Goal: Task Accomplishment & Management: Use online tool/utility

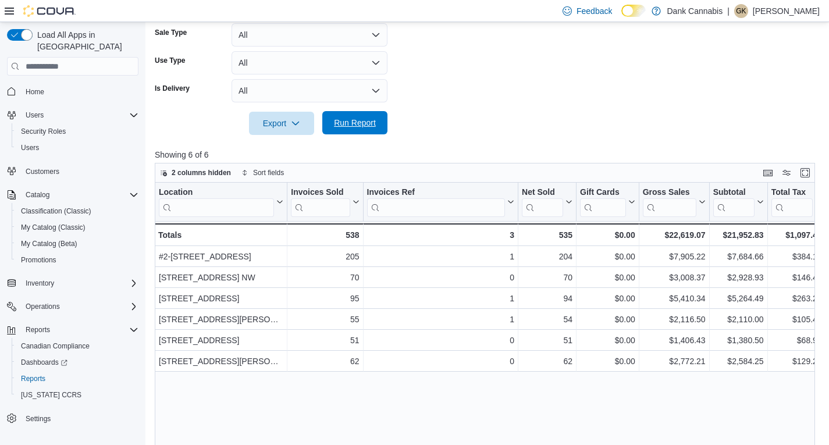
scroll to position [291, 0]
click at [363, 130] on span "Run Report" at bounding box center [354, 122] width 51 height 23
click at [355, 126] on span "Run Report" at bounding box center [355, 123] width 42 height 12
click at [346, 124] on span "Run Report" at bounding box center [355, 123] width 42 height 12
click at [359, 120] on span "Run Report" at bounding box center [355, 123] width 42 height 12
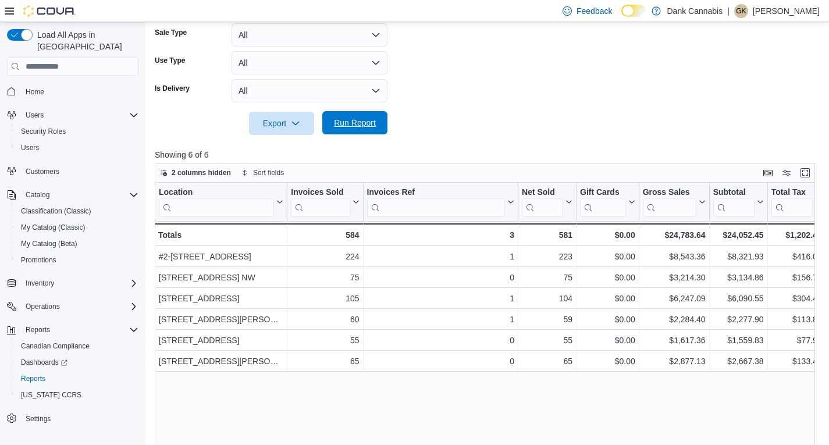
click at [370, 122] on span "Run Report" at bounding box center [355, 123] width 42 height 12
click at [362, 121] on span "Run Report" at bounding box center [355, 123] width 42 height 12
click at [365, 129] on span "Run Report" at bounding box center [354, 122] width 51 height 23
click at [351, 122] on span "Run Report" at bounding box center [355, 123] width 42 height 12
click at [359, 123] on span "Run Report" at bounding box center [355, 123] width 42 height 12
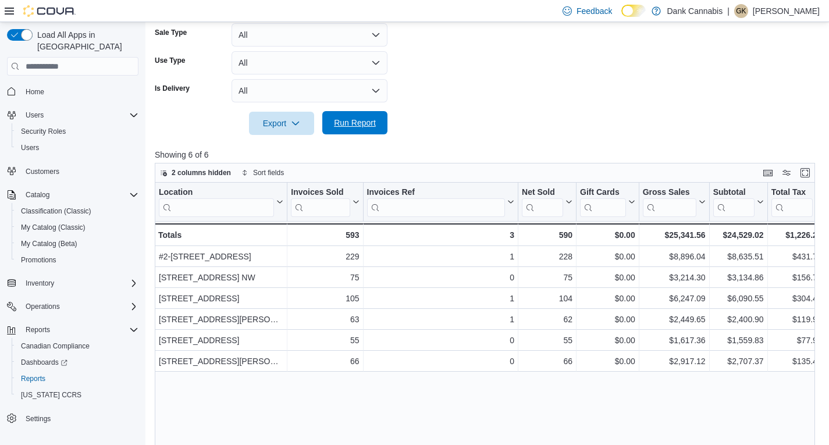
click at [337, 123] on span "Run Report" at bounding box center [355, 123] width 42 height 12
click at [362, 121] on span "Run Report" at bounding box center [355, 123] width 42 height 12
click at [356, 125] on span "Run Report" at bounding box center [355, 123] width 42 height 12
click at [478, 400] on div "Location Click to view column header actions Invoices Sold Click to view column…" at bounding box center [488, 351] width 667 height 336
click at [351, 113] on span "Run Report" at bounding box center [354, 122] width 51 height 23
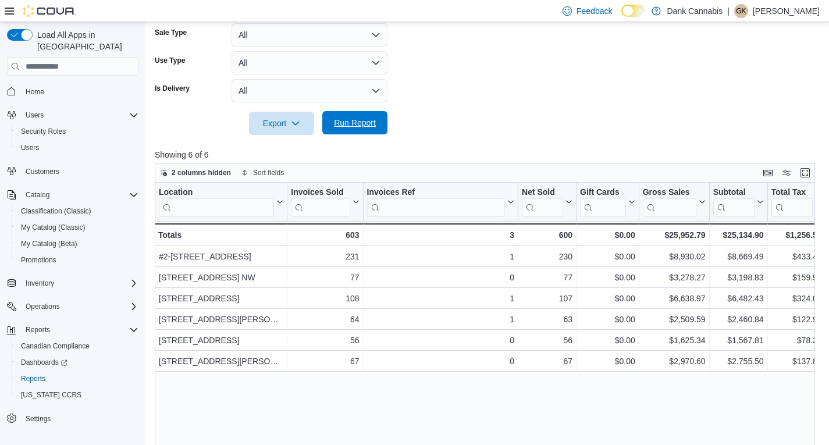
click at [357, 120] on span "Run Report" at bounding box center [355, 123] width 42 height 12
click at [351, 124] on span "Run Report" at bounding box center [355, 123] width 42 height 12
click at [349, 123] on span "Run Report" at bounding box center [355, 123] width 42 height 12
click at [343, 126] on span "Run Report" at bounding box center [355, 123] width 42 height 12
click at [380, 124] on button "Run Report" at bounding box center [354, 122] width 65 height 23
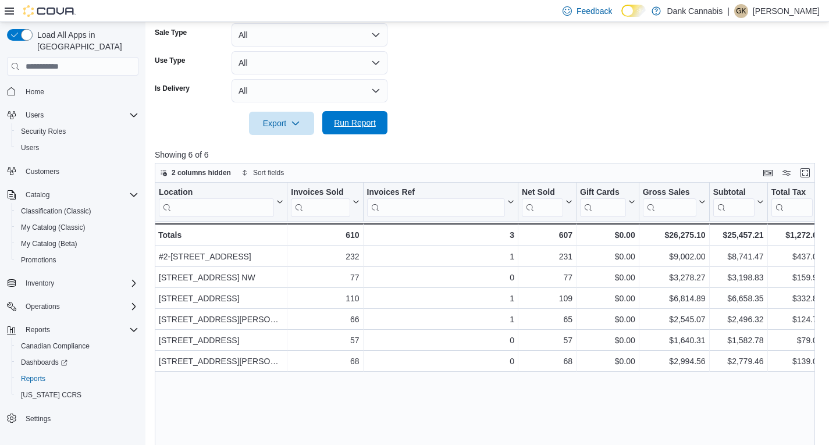
click at [344, 123] on span "Run Report" at bounding box center [355, 123] width 42 height 12
click at [371, 127] on span "Run Report" at bounding box center [355, 123] width 42 height 12
